Goal: Task Accomplishment & Management: Use online tool/utility

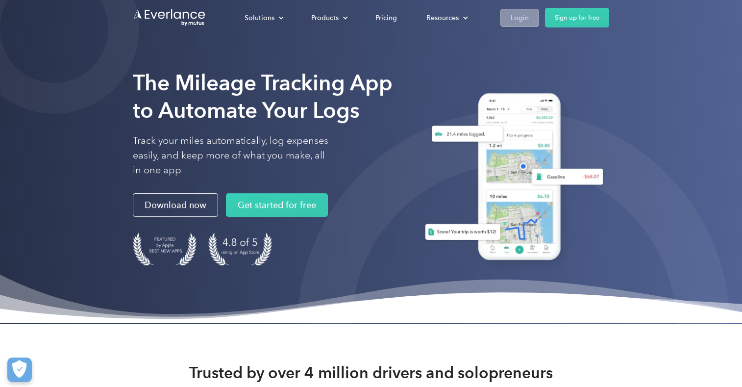
click at [518, 19] on div "Login" at bounding box center [520, 18] width 18 height 12
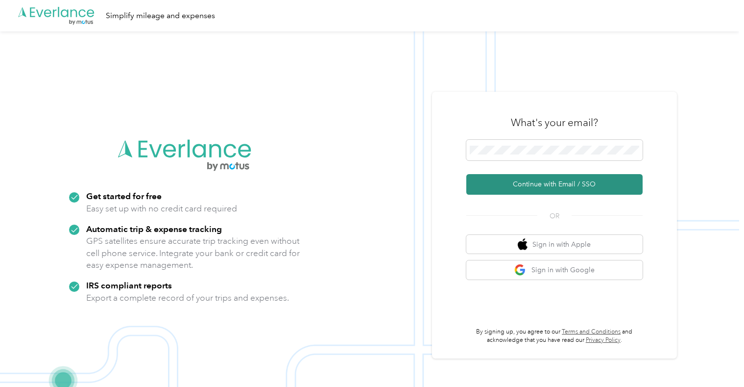
click at [520, 182] on button "Continue with Email / SSO" at bounding box center [554, 184] width 176 height 21
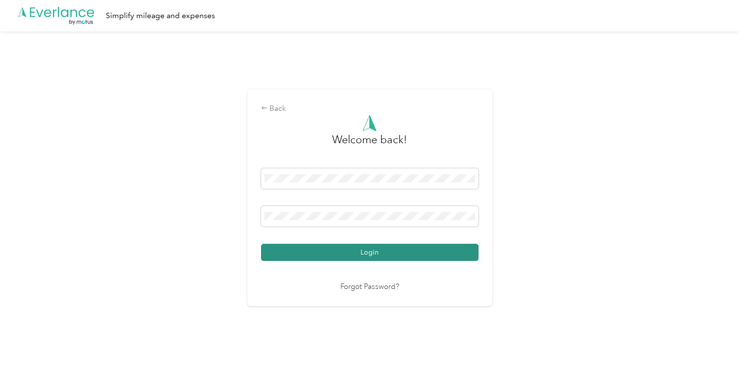
click at [416, 245] on button "Login" at bounding box center [370, 252] width 218 height 17
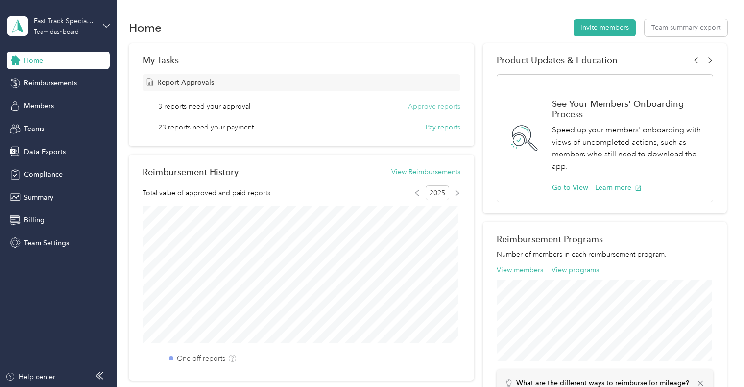
click at [445, 107] on button "Approve reports" at bounding box center [434, 106] width 52 height 10
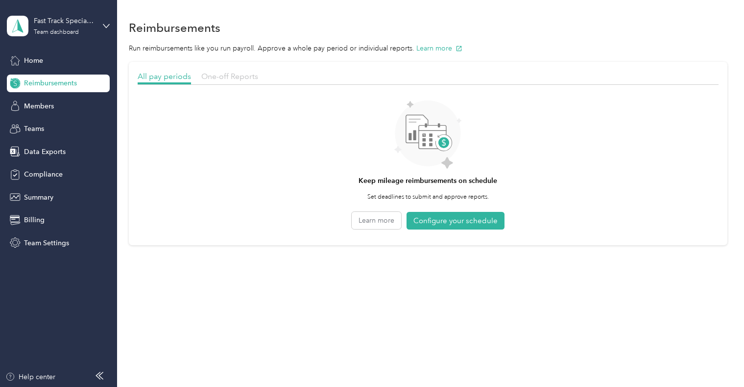
click at [237, 72] on span "One-off Reports" at bounding box center [229, 76] width 57 height 9
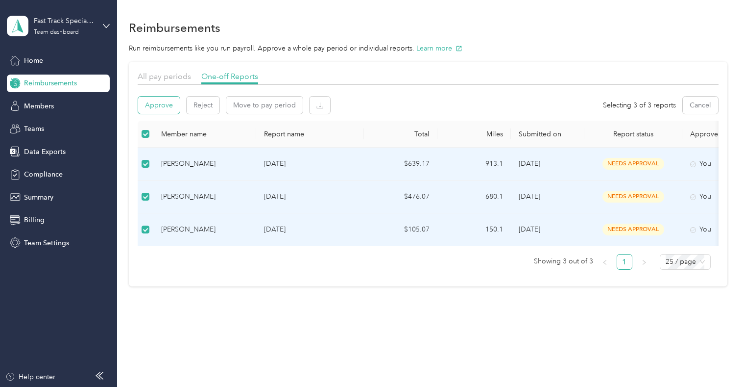
click at [157, 107] on button "Approve" at bounding box center [159, 105] width 42 height 17
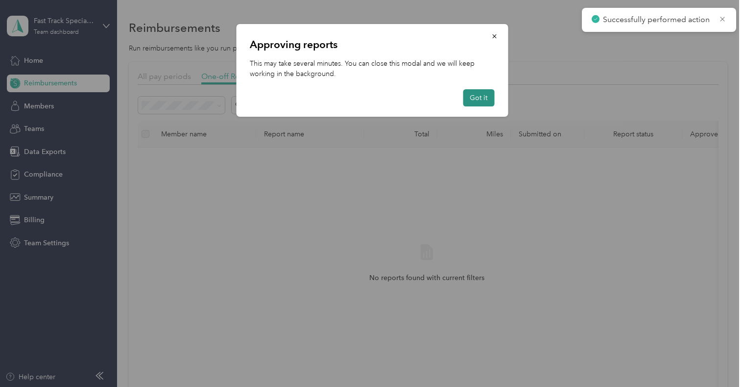
click at [479, 100] on button "Got it" at bounding box center [478, 97] width 31 height 17
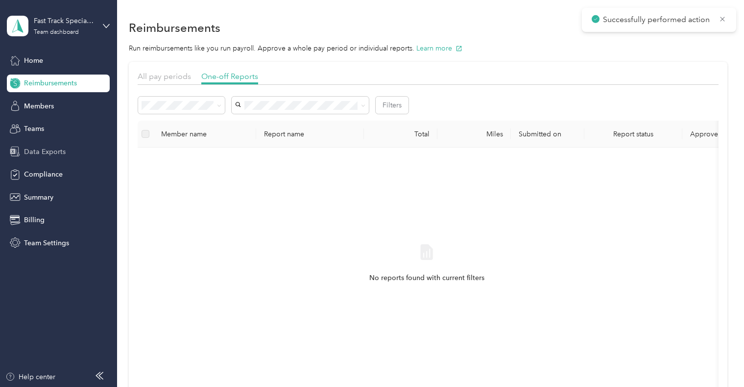
click at [58, 148] on span "Data Exports" at bounding box center [45, 152] width 42 height 10
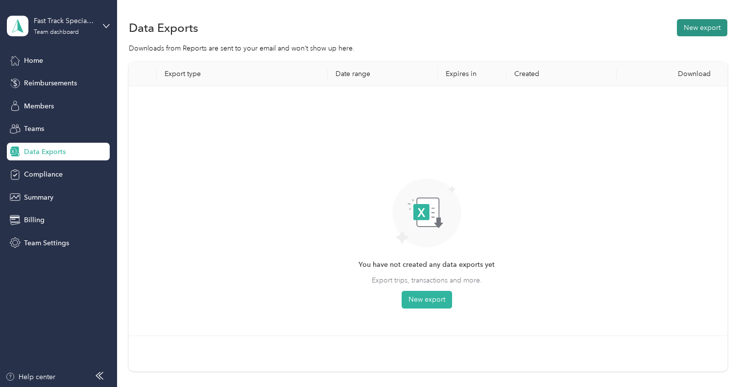
click at [687, 30] on button "New export" at bounding box center [702, 27] width 50 height 17
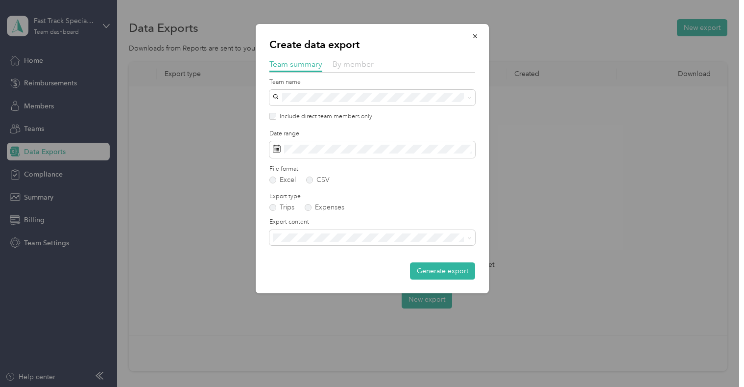
click at [345, 66] on span "By member" at bounding box center [353, 63] width 41 height 9
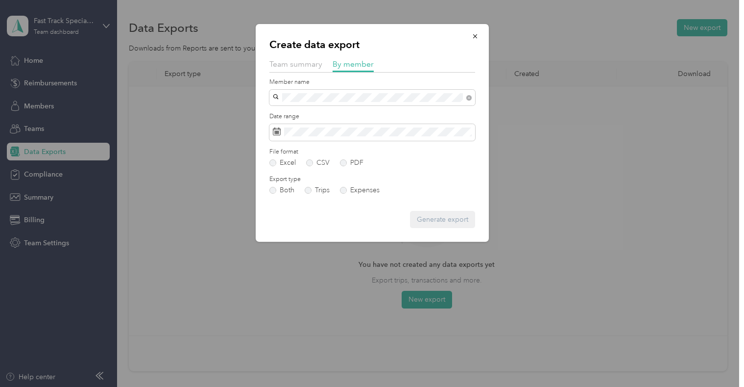
click at [310, 115] on li "[PERSON_NAME]" at bounding box center [372, 111] width 206 height 17
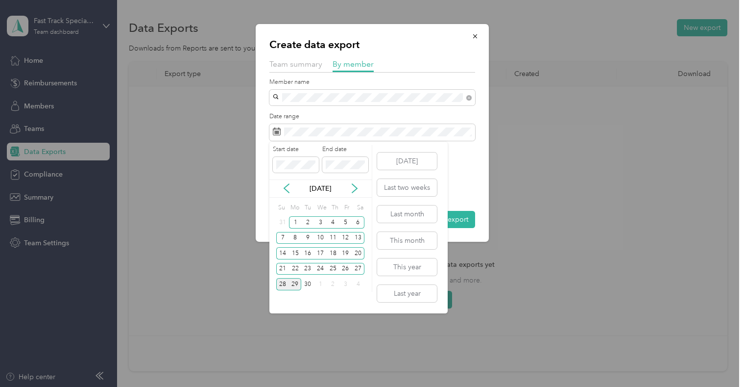
click at [282, 286] on div "28" at bounding box center [282, 284] width 13 height 12
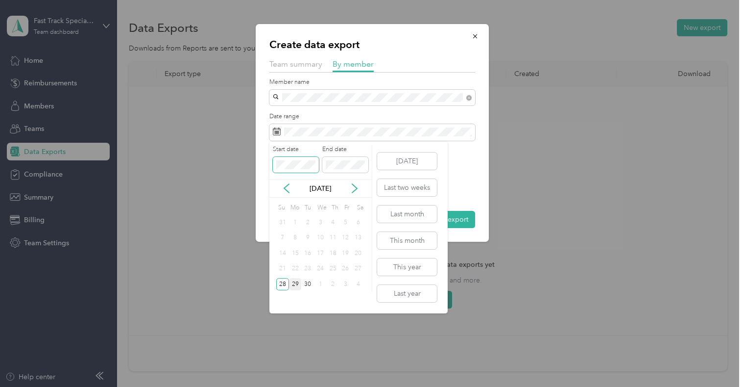
click at [219, 386] on div "Create data export Team summary By member Member name Date range File format Ex…" at bounding box center [369, 387] width 739 height 0
drag, startPoint x: 278, startPoint y: 188, endPoint x: 284, endPoint y: 189, distance: 6.0
click at [283, 189] on div "[DATE]" at bounding box center [320, 188] width 102 height 10
click at [287, 186] on icon at bounding box center [287, 188] width 10 height 10
click at [355, 181] on div "[DATE]" at bounding box center [320, 188] width 102 height 18
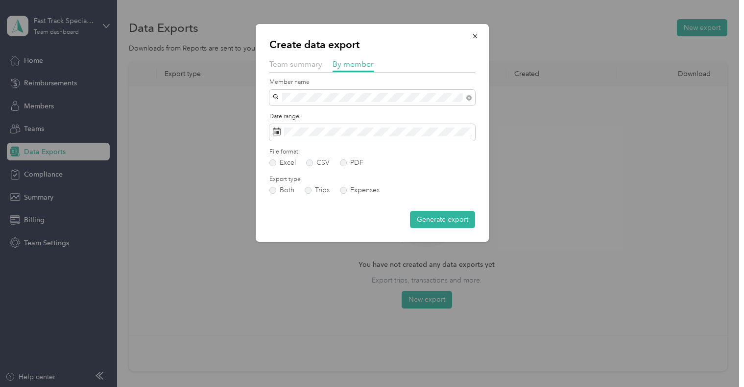
click at [472, 178] on label "Export type" at bounding box center [372, 179] width 206 height 9
drag, startPoint x: 473, startPoint y: 35, endPoint x: 495, endPoint y: 39, distance: 21.9
click at [475, 37] on icon "button" at bounding box center [475, 36] width 7 height 7
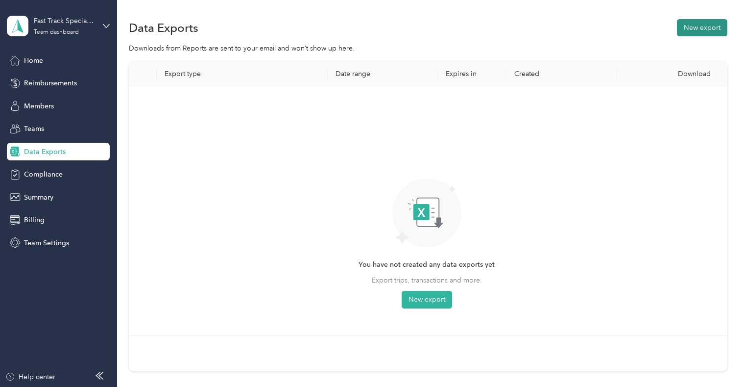
click at [692, 31] on button "New export" at bounding box center [702, 27] width 50 height 17
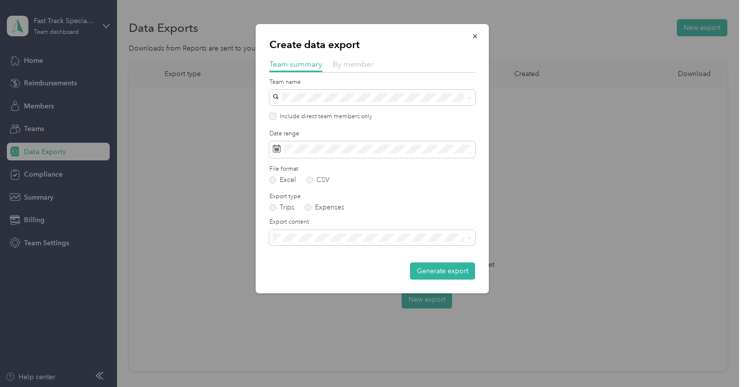
click at [367, 62] on span "By member" at bounding box center [353, 63] width 41 height 9
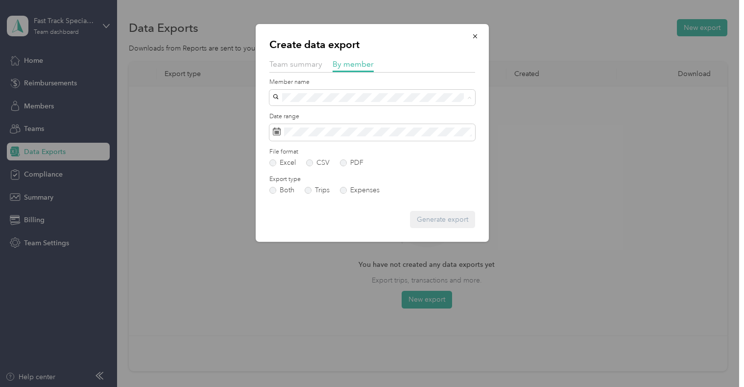
click at [326, 129] on span "[PERSON_NAME]" at bounding box center [303, 132] width 54 height 8
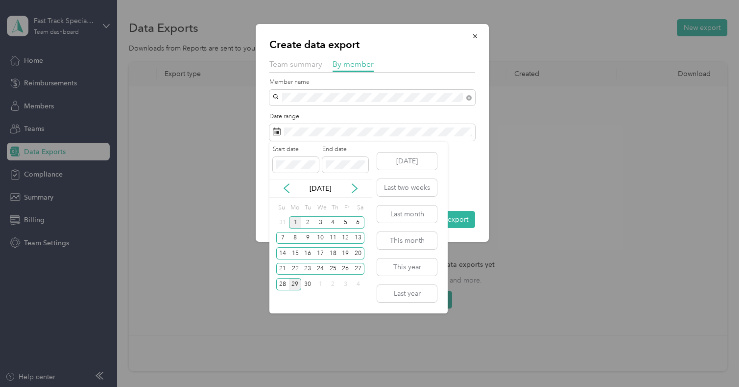
click at [292, 221] on div "1" at bounding box center [295, 222] width 13 height 12
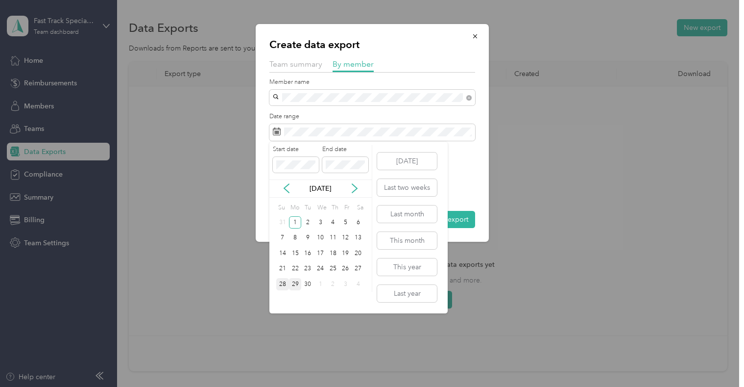
click at [283, 285] on div "28" at bounding box center [282, 284] width 13 height 12
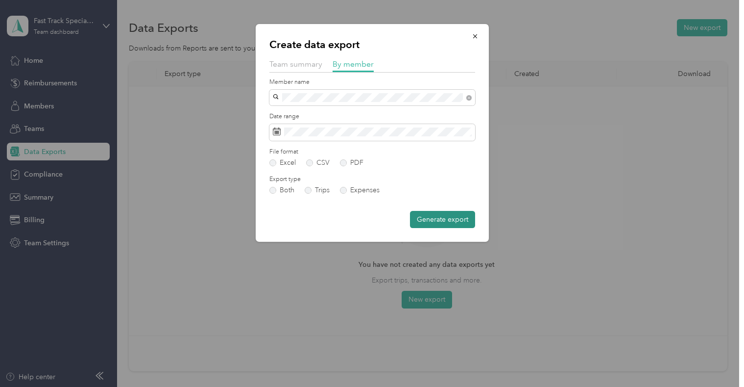
click at [447, 222] on button "Generate export" at bounding box center [442, 219] width 65 height 17
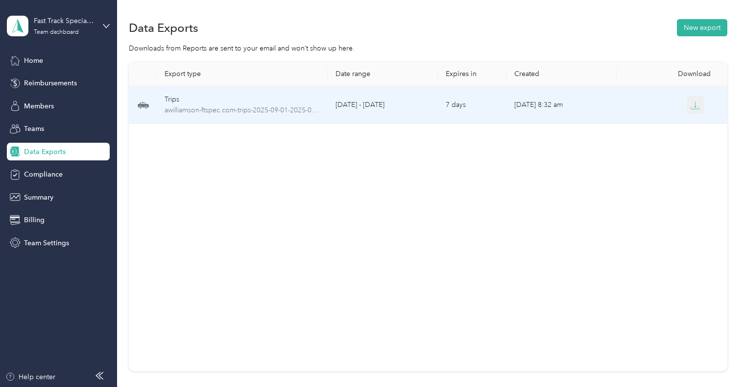
click at [691, 106] on icon "button" at bounding box center [695, 105] width 9 height 9
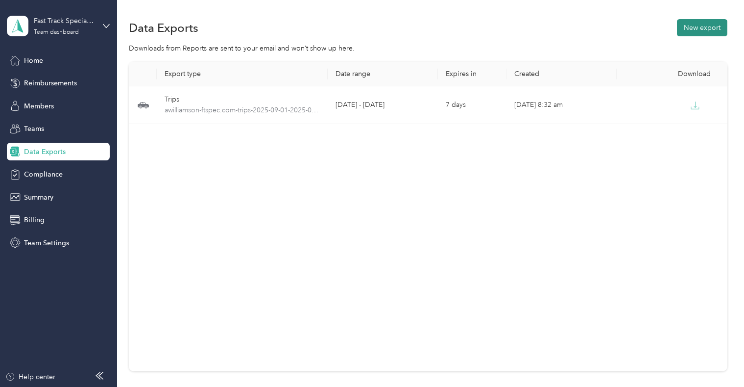
click at [705, 33] on button "New export" at bounding box center [702, 27] width 50 height 17
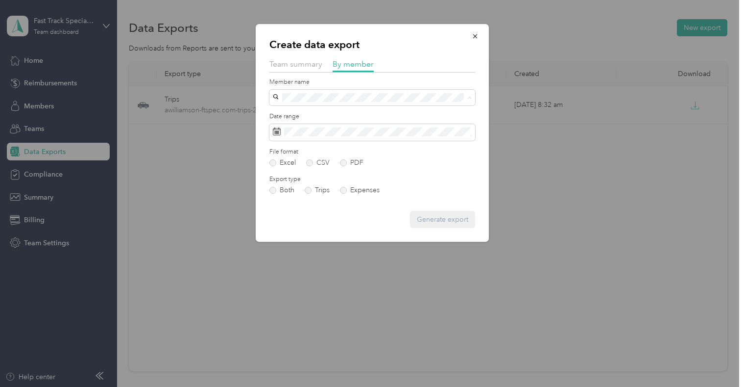
click at [305, 165] on span "[PERSON_NAME]" at bounding box center [303, 166] width 54 height 8
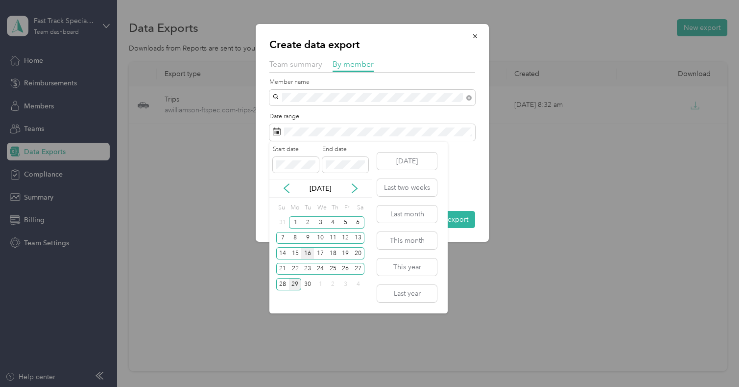
click at [308, 254] on div "16" at bounding box center [307, 253] width 13 height 12
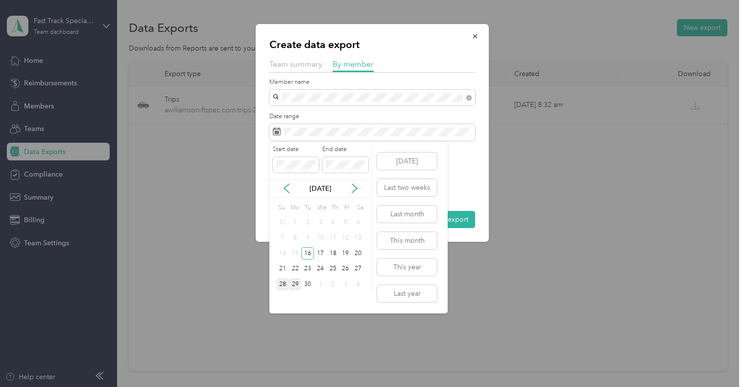
click at [283, 286] on div "28" at bounding box center [282, 284] width 13 height 12
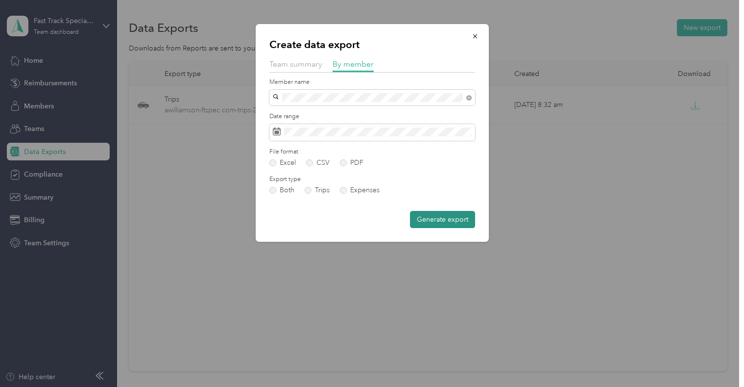
click at [435, 221] on button "Generate export" at bounding box center [442, 219] width 65 height 17
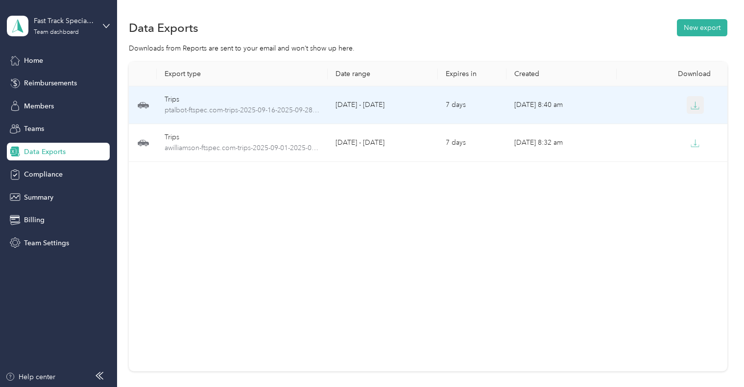
click at [692, 104] on icon "button" at bounding box center [695, 105] width 9 height 9
